Goal: Information Seeking & Learning: Learn about a topic

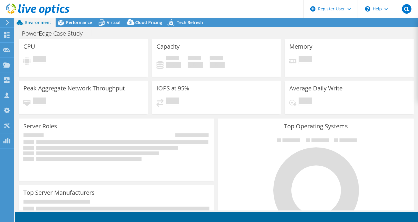
select select "USD"
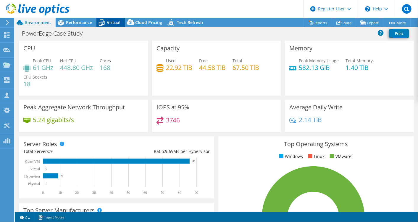
click at [110, 25] on div "Virtual" at bounding box center [111, 22] width 28 height 9
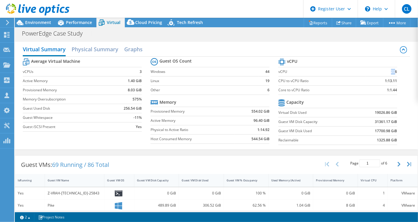
drag, startPoint x: 391, startPoint y: 71, endPoint x: 385, endPoint y: 72, distance: 6.2
click at [385, 72] on td "236" at bounding box center [381, 71] width 31 height 9
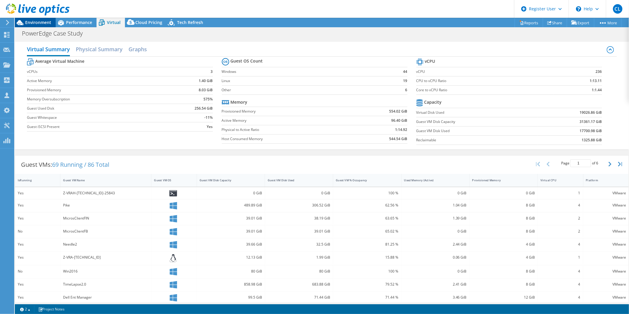
click at [39, 25] on div "Environment" at bounding box center [35, 22] width 41 height 9
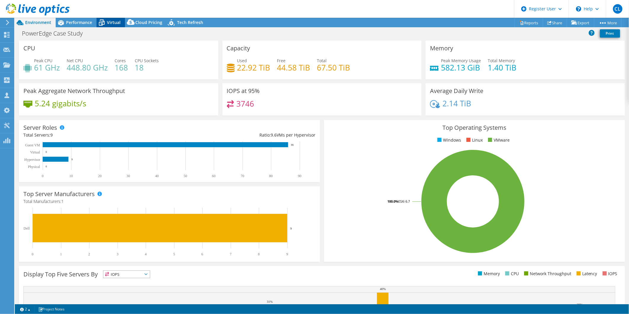
click at [106, 25] on icon at bounding box center [102, 22] width 10 height 10
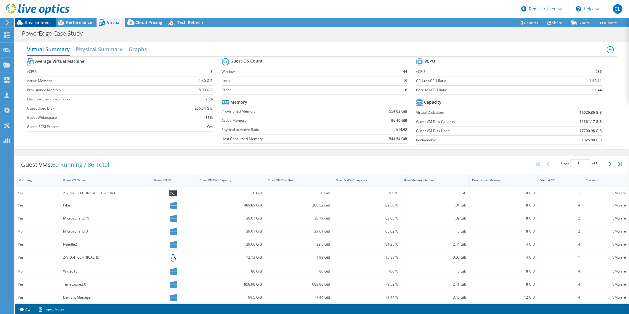
click at [36, 22] on span "Environment" at bounding box center [38, 23] width 26 height 6
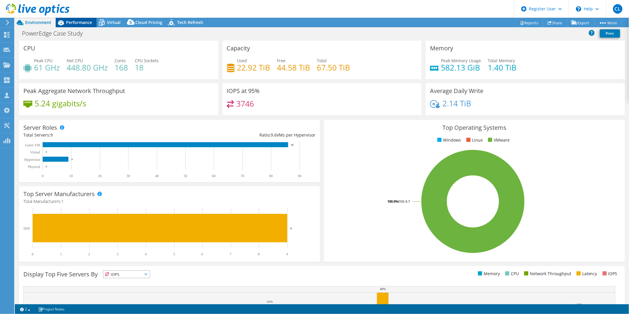
click at [71, 25] on div "Performance" at bounding box center [76, 22] width 41 height 9
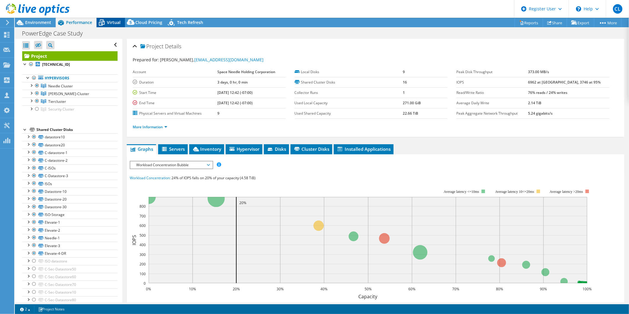
click at [109, 22] on span "Virtual" at bounding box center [114, 23] width 14 height 6
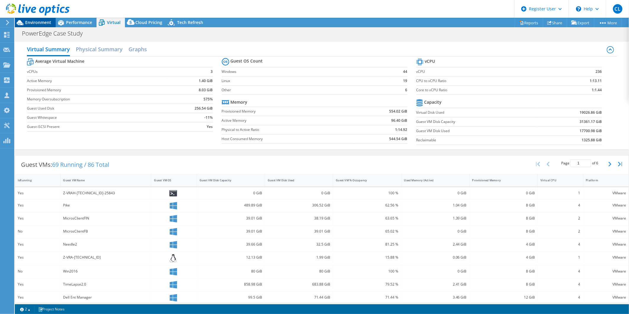
click at [43, 23] on span "Environment" at bounding box center [38, 23] width 26 height 6
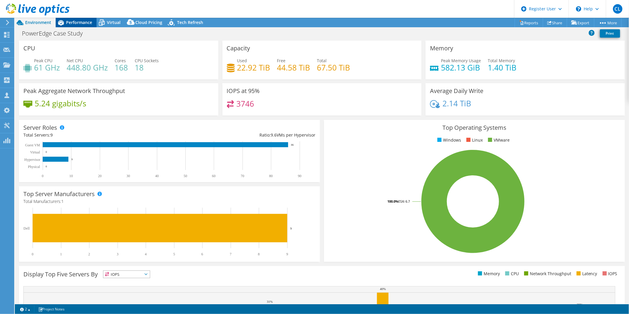
click at [78, 24] on span "Performance" at bounding box center [79, 23] width 26 height 6
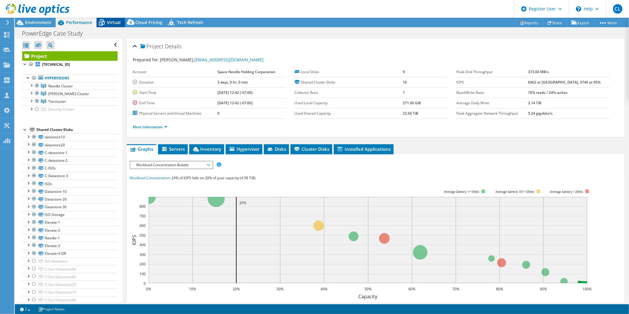
click at [105, 23] on icon at bounding box center [102, 22] width 10 height 10
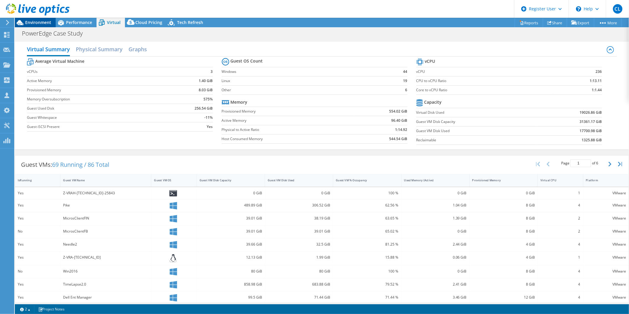
click at [37, 27] on div "Environment" at bounding box center [35, 22] width 41 height 9
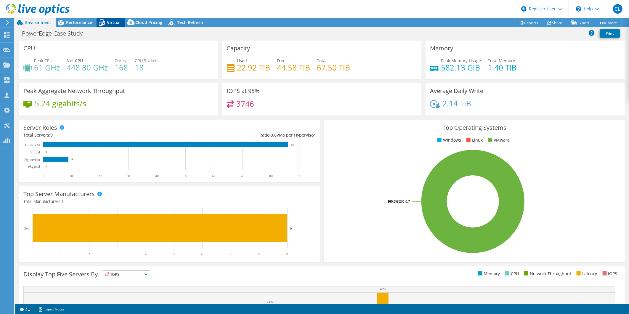
click at [107, 21] on span "Virtual" at bounding box center [114, 23] width 14 height 6
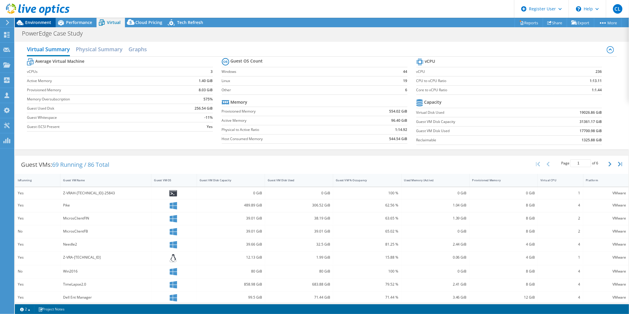
click at [38, 21] on span "Environment" at bounding box center [38, 23] width 26 height 6
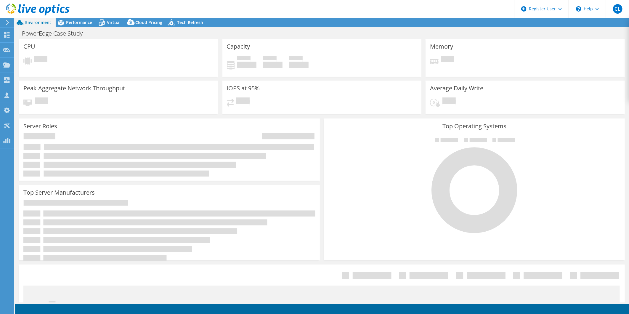
select select "USD"
